Goal: Task Accomplishment & Management: Manage account settings

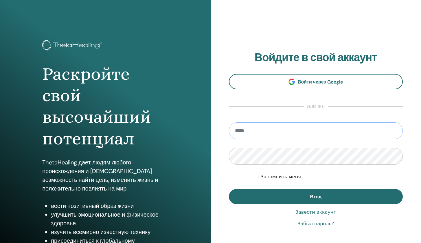
type input "**********"
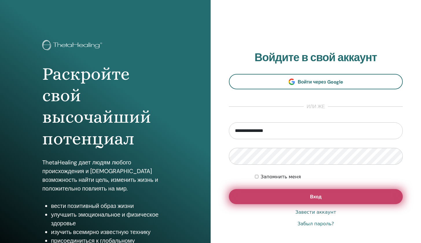
click at [295, 195] on button "Вход" at bounding box center [316, 196] width 174 height 15
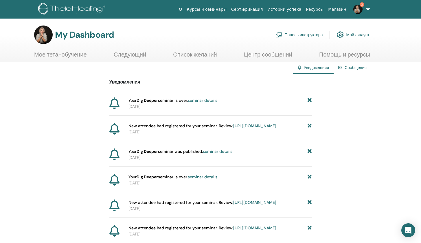
click at [208, 100] on link "seminar details" at bounding box center [203, 100] width 30 height 5
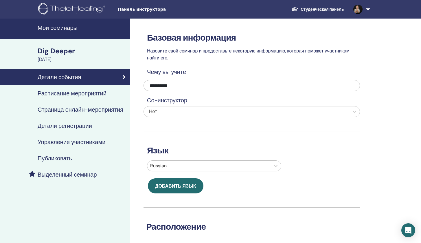
click at [84, 141] on h4 "Управление участниками" at bounding box center [72, 141] width 68 height 7
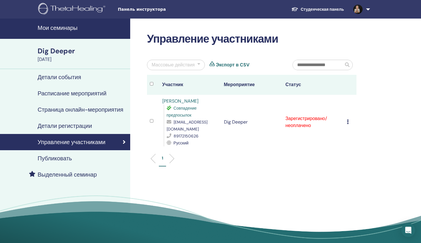
click at [348, 120] on icon at bounding box center [348, 121] width 2 height 5
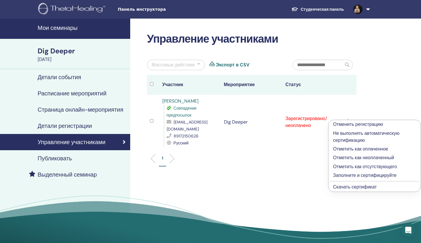
click at [360, 148] on p "Отметить как оплаченное" at bounding box center [374, 148] width 83 height 7
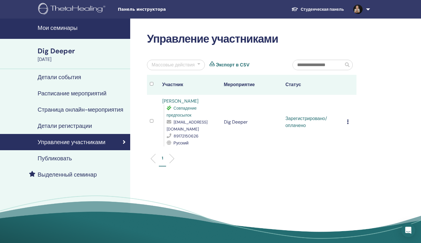
click at [348, 120] on icon at bounding box center [348, 121] width 2 height 5
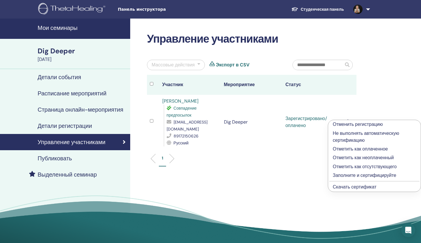
click at [361, 175] on p "Заполните и сертифицируйте" at bounding box center [374, 175] width 83 height 7
